Goal: Information Seeking & Learning: Learn about a topic

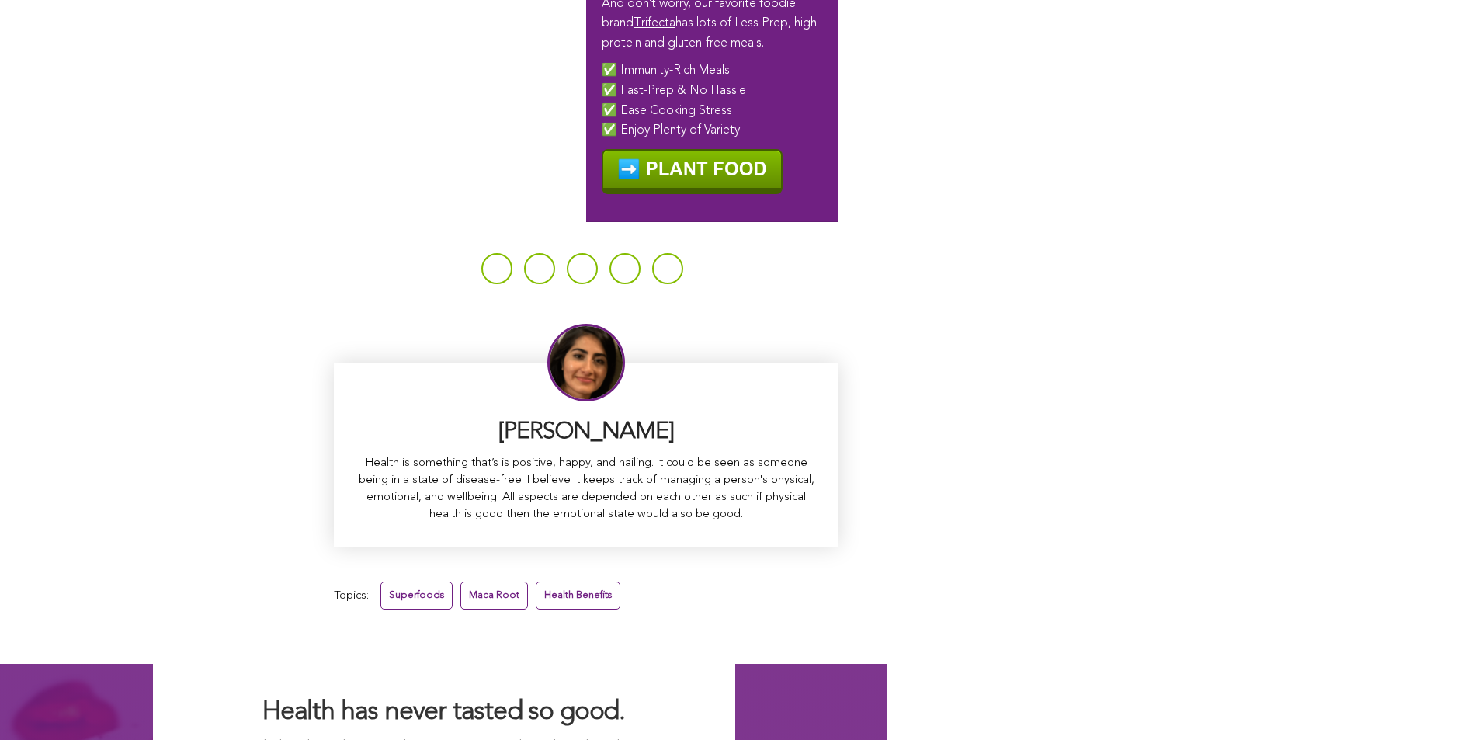
scroll to position [9715, 0]
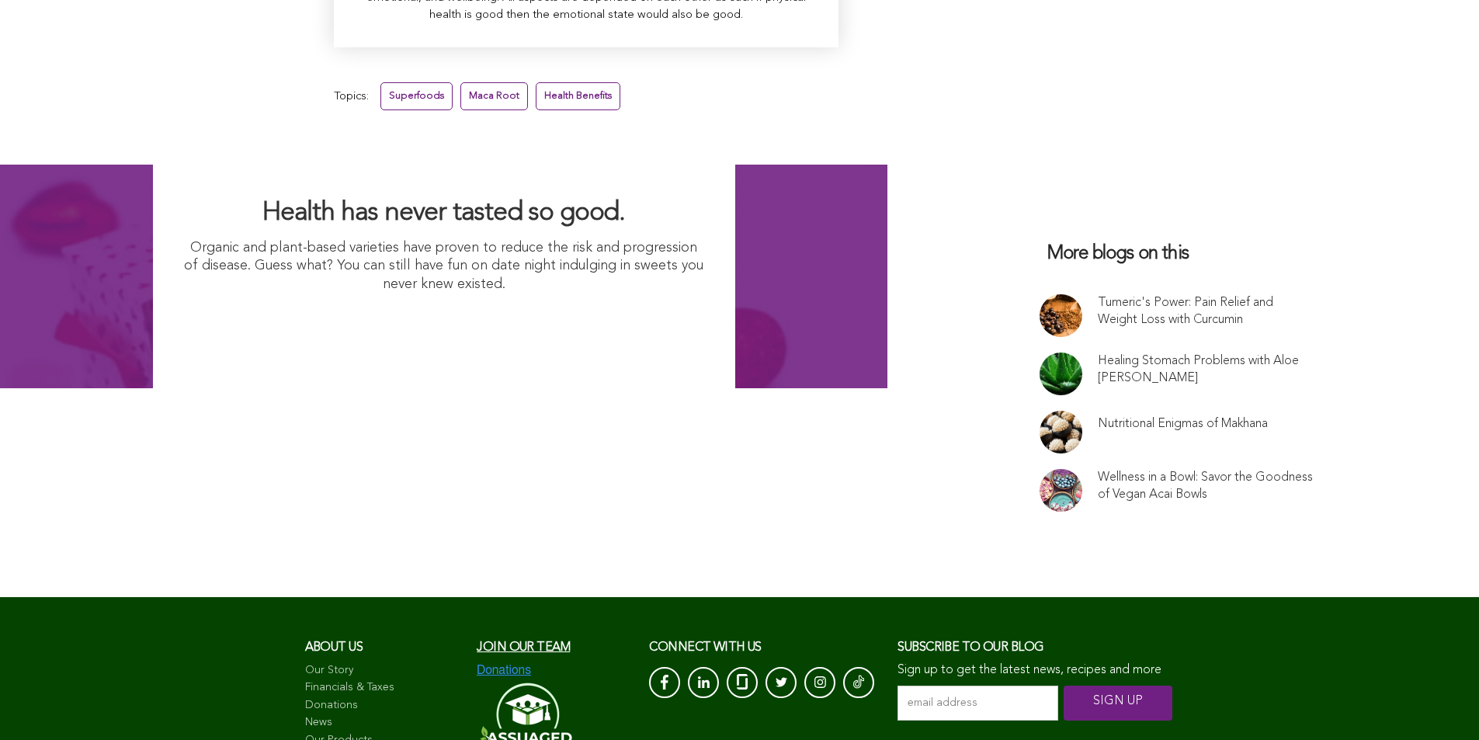
click at [1040, 312] on link at bounding box center [1061, 315] width 43 height 43
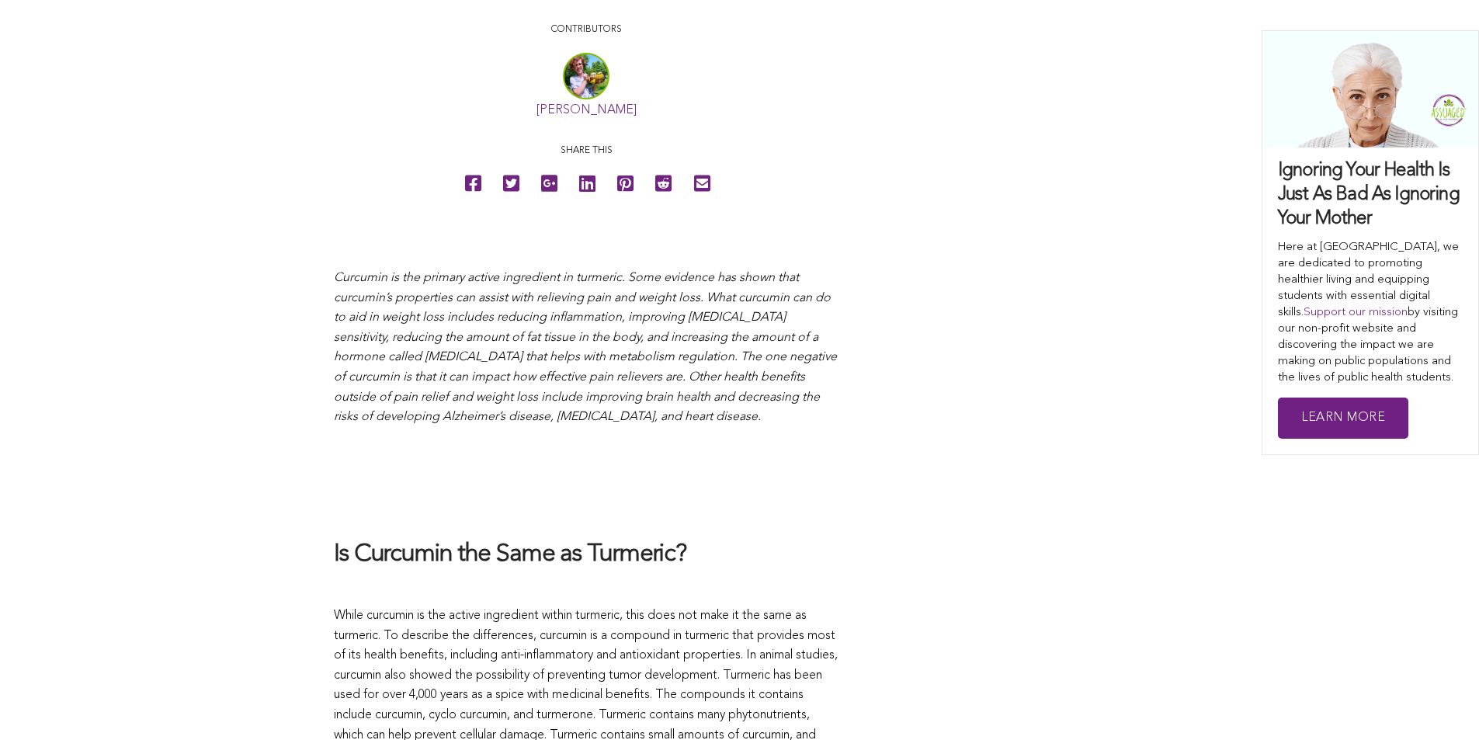
scroll to position [254, 0]
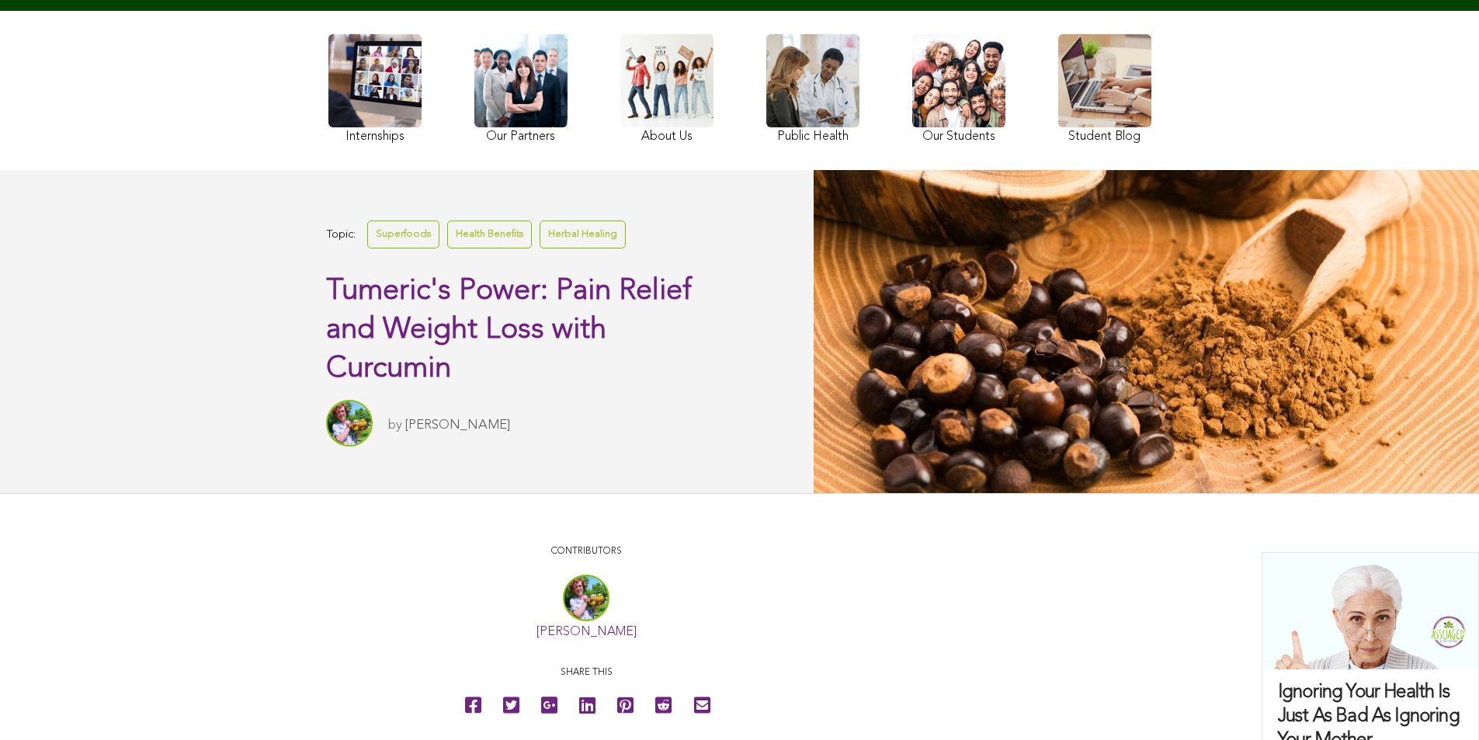
click at [912, 141] on link at bounding box center [958, 90] width 93 height 113
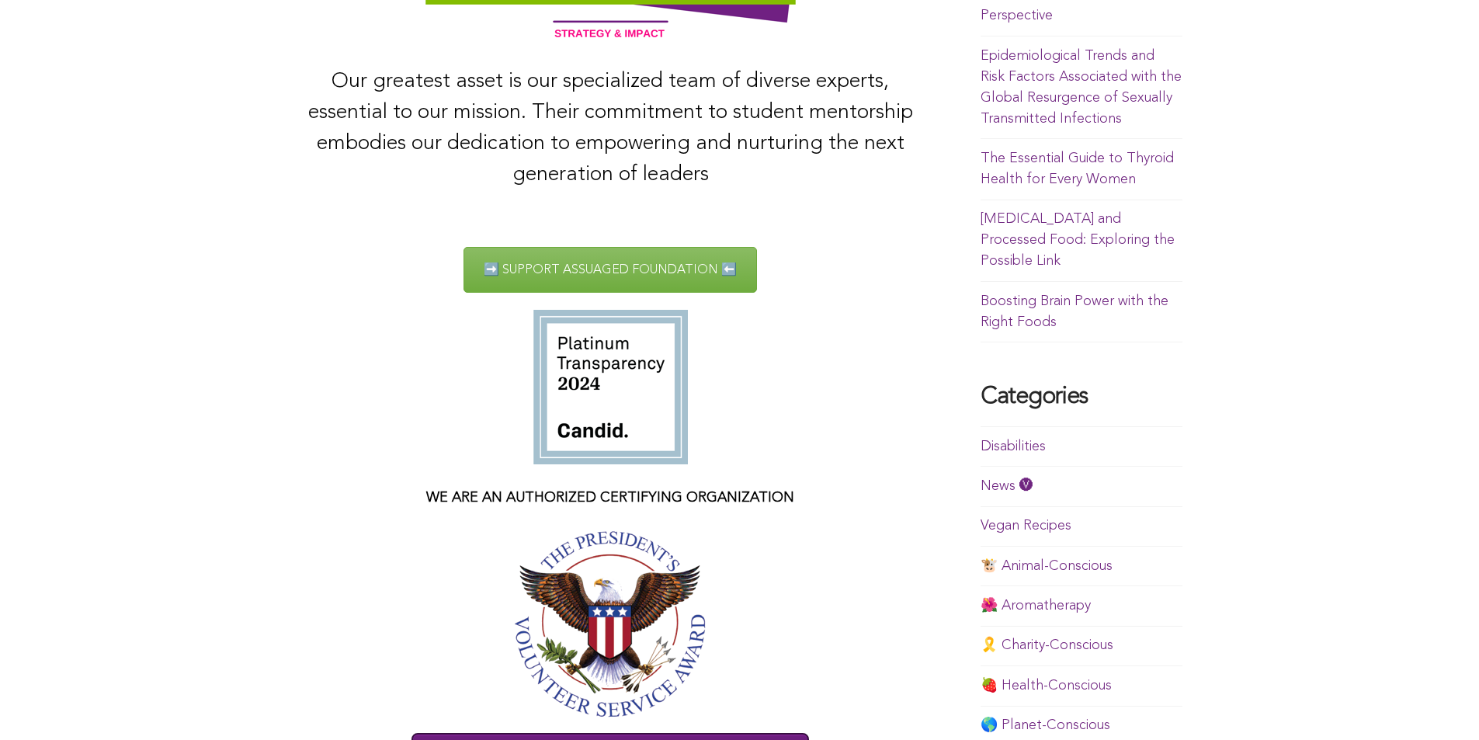
scroll to position [523, 0]
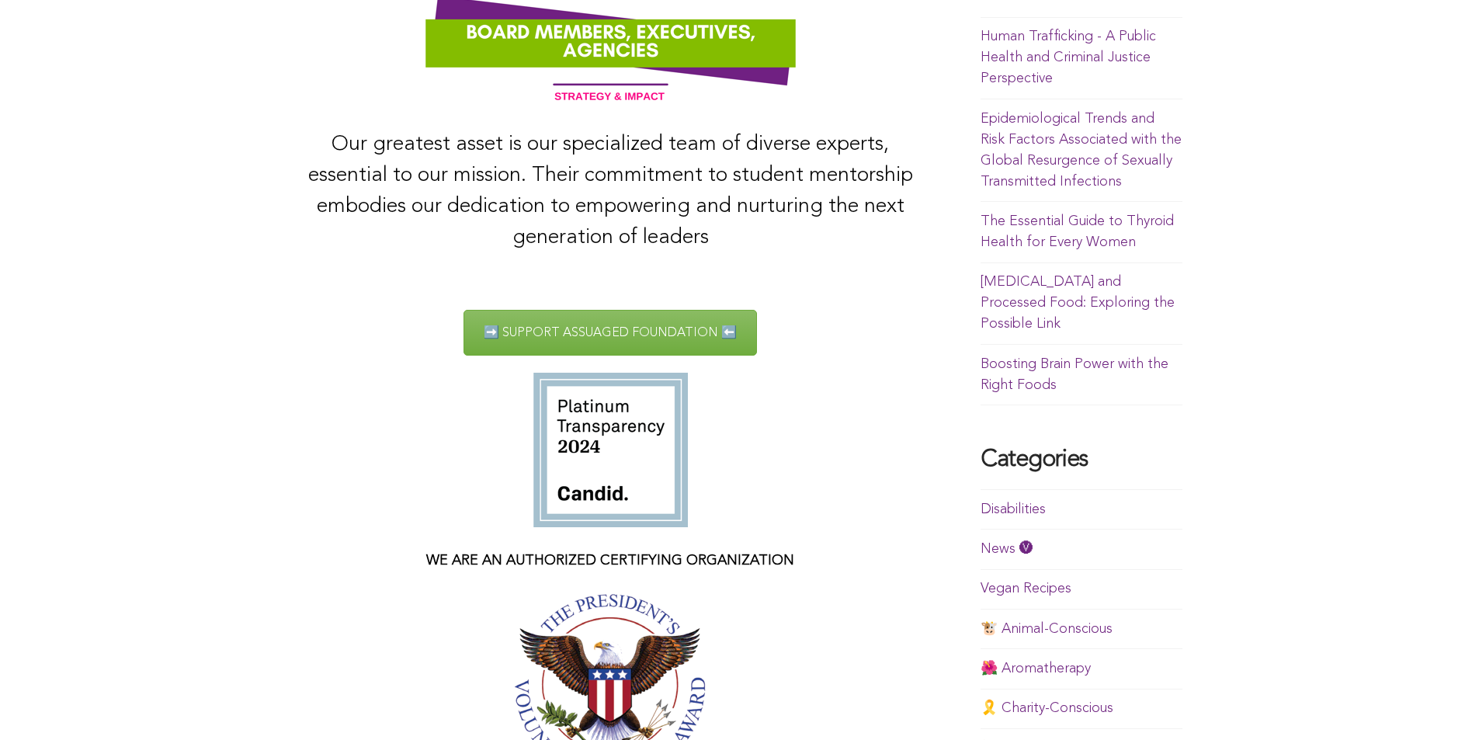
click at [981, 249] on link "The Essential Guide to Thyroid Health for Every Women" at bounding box center [1077, 231] width 193 height 35
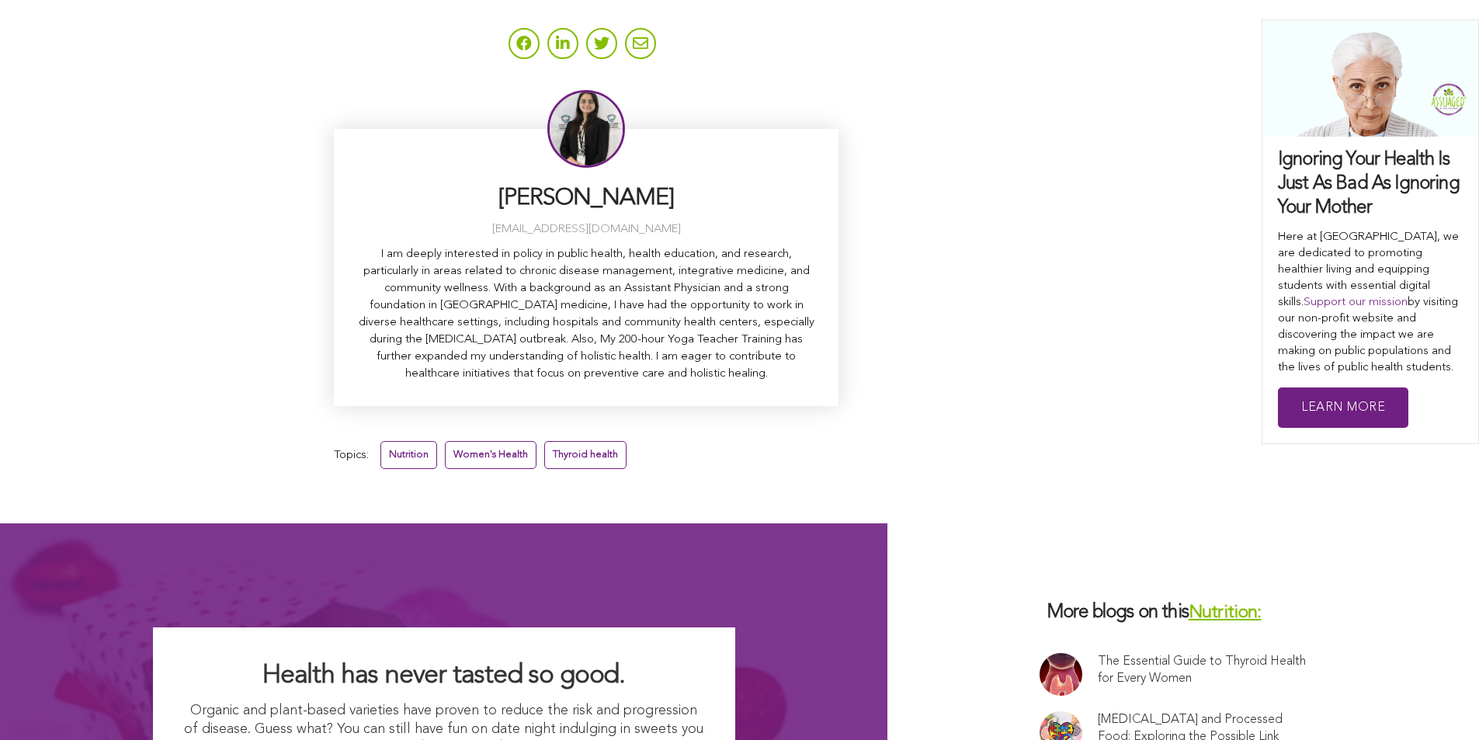
scroll to position [7006, 0]
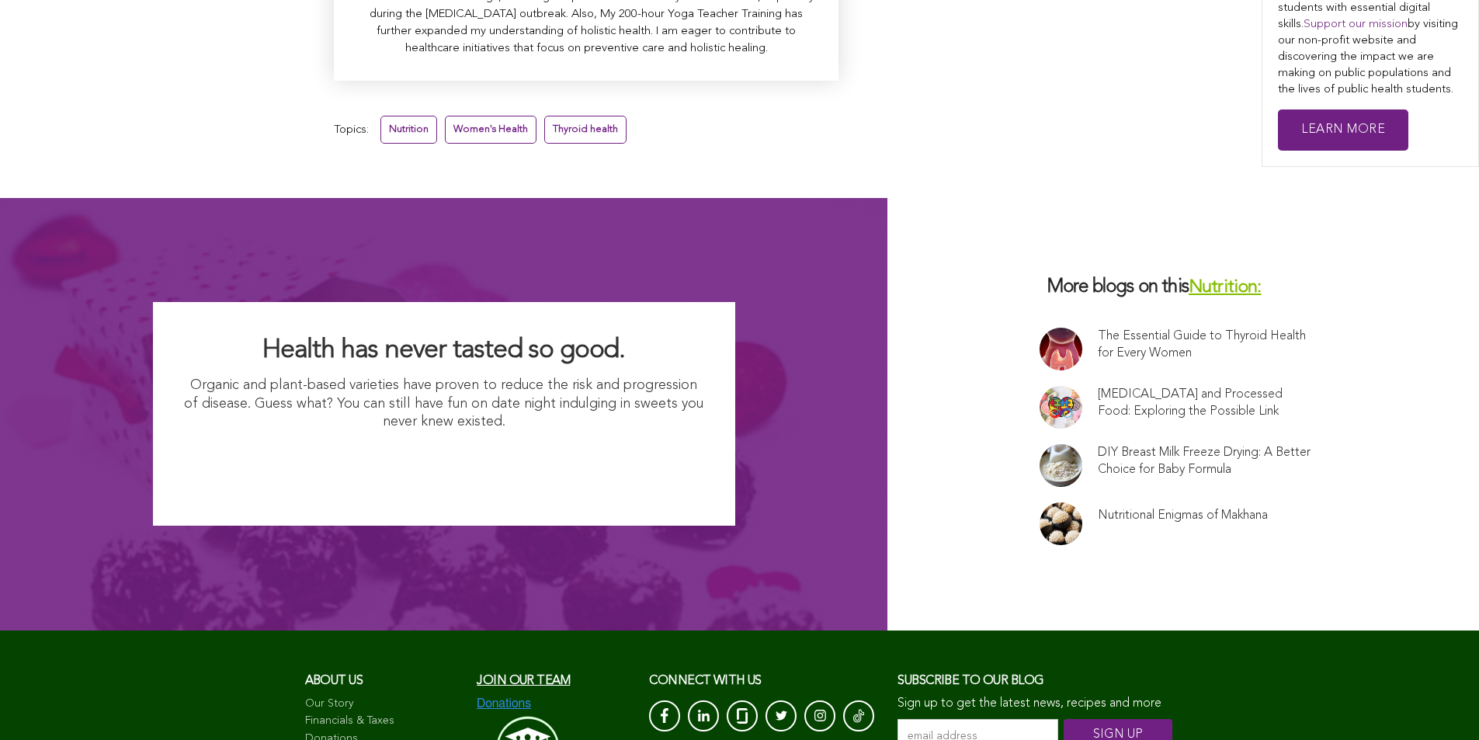
click at [1040, 505] on link at bounding box center [1061, 523] width 43 height 43
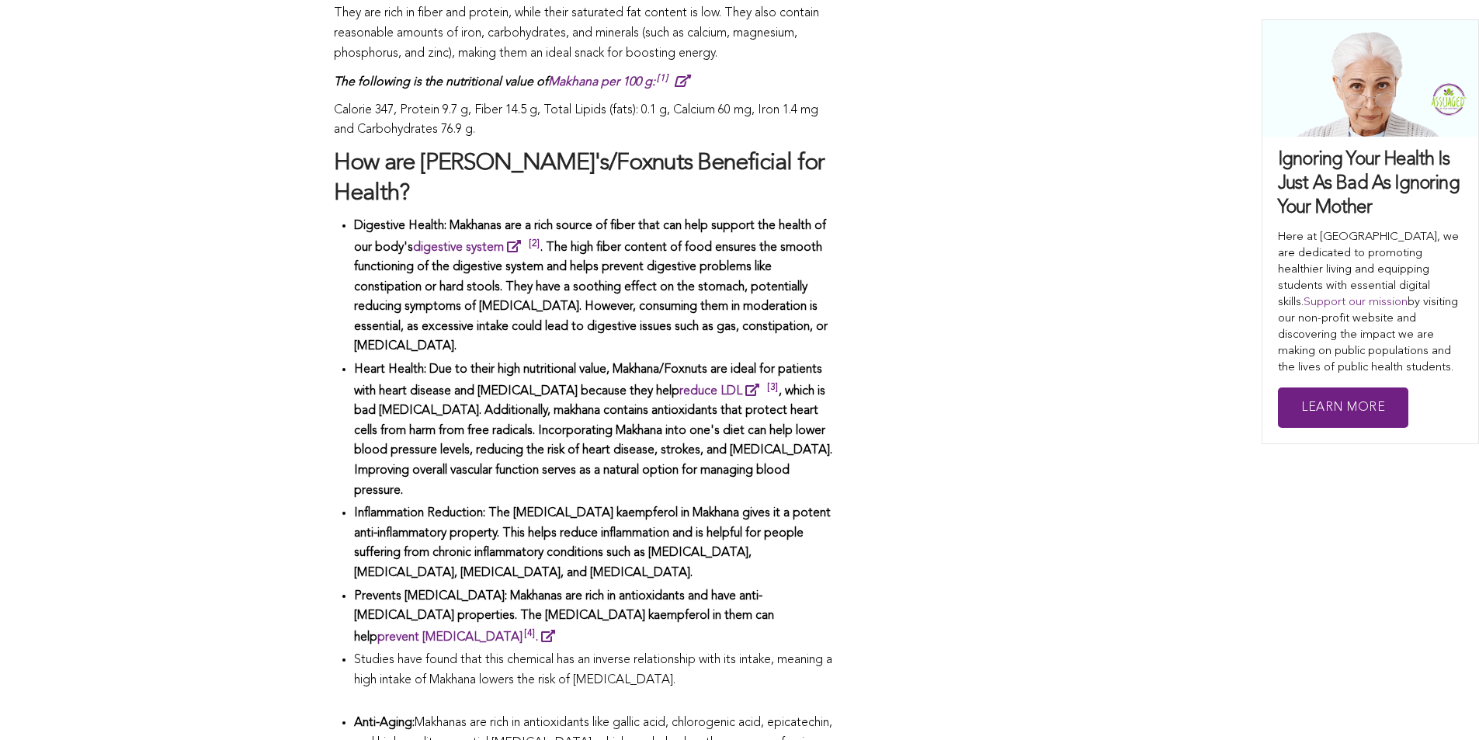
scroll to position [1492, 0]
